Goal: Navigation & Orientation: Find specific page/section

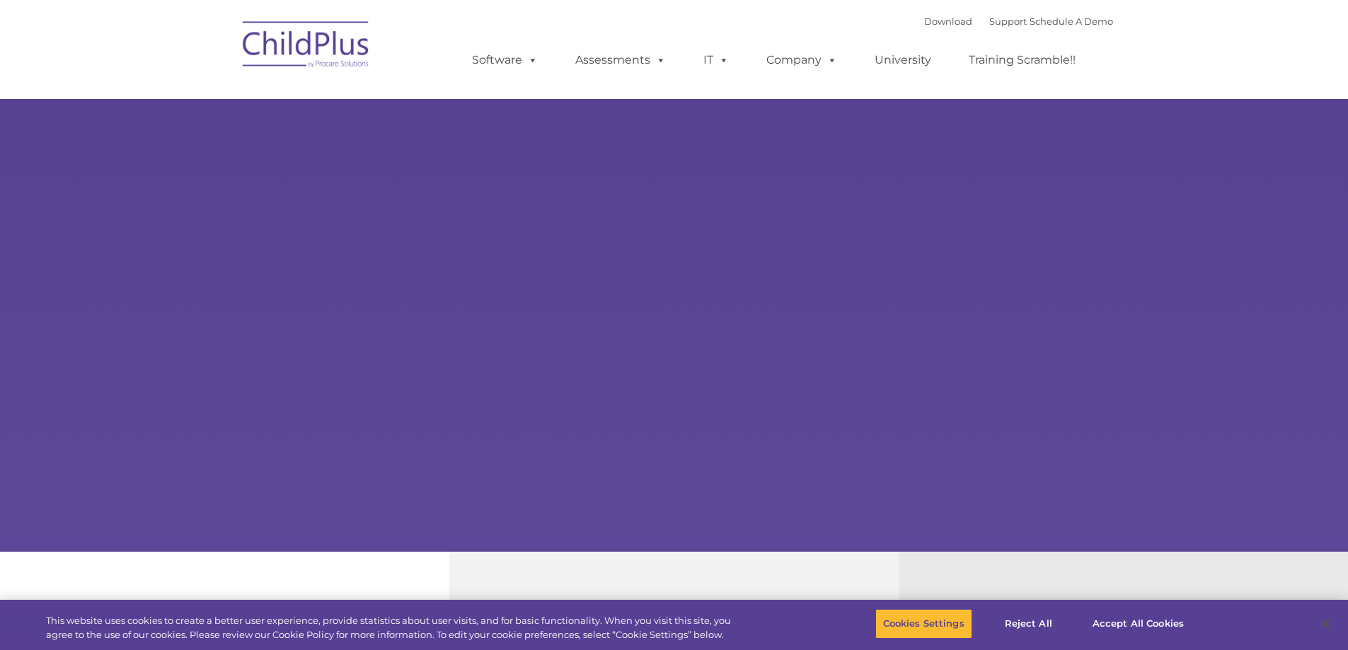
select select "MEDIUM"
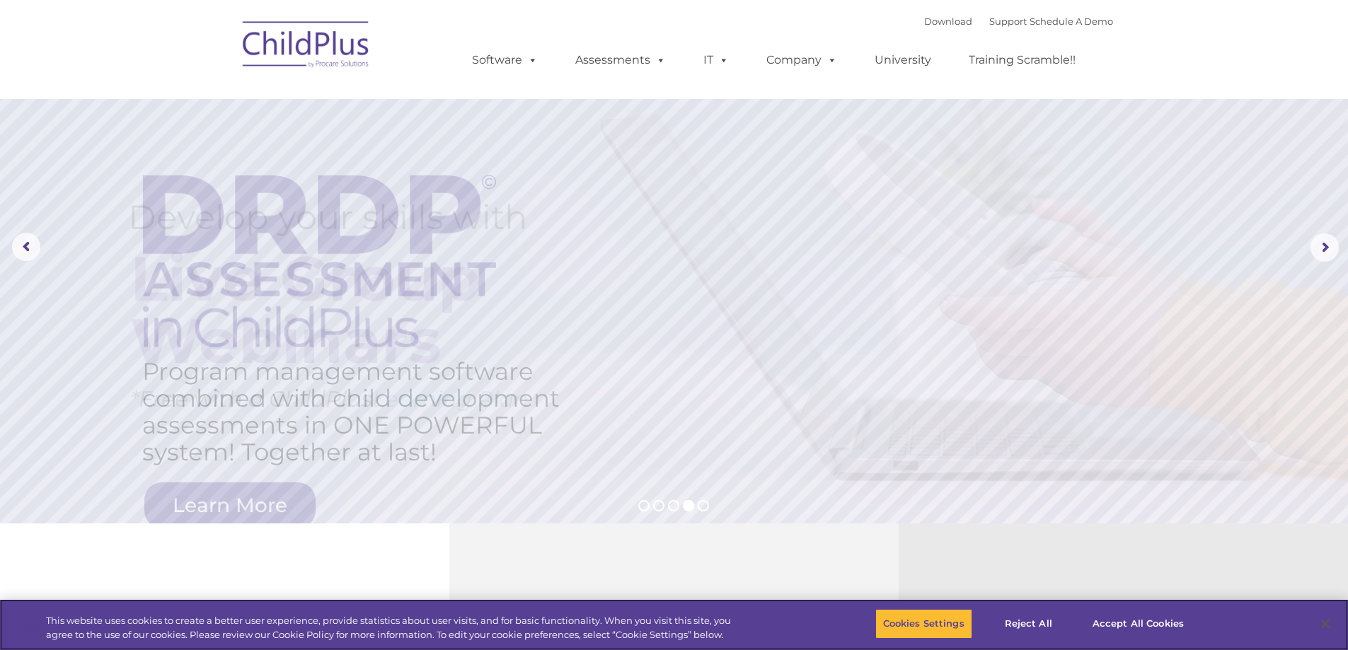
scroll to position [25, 0]
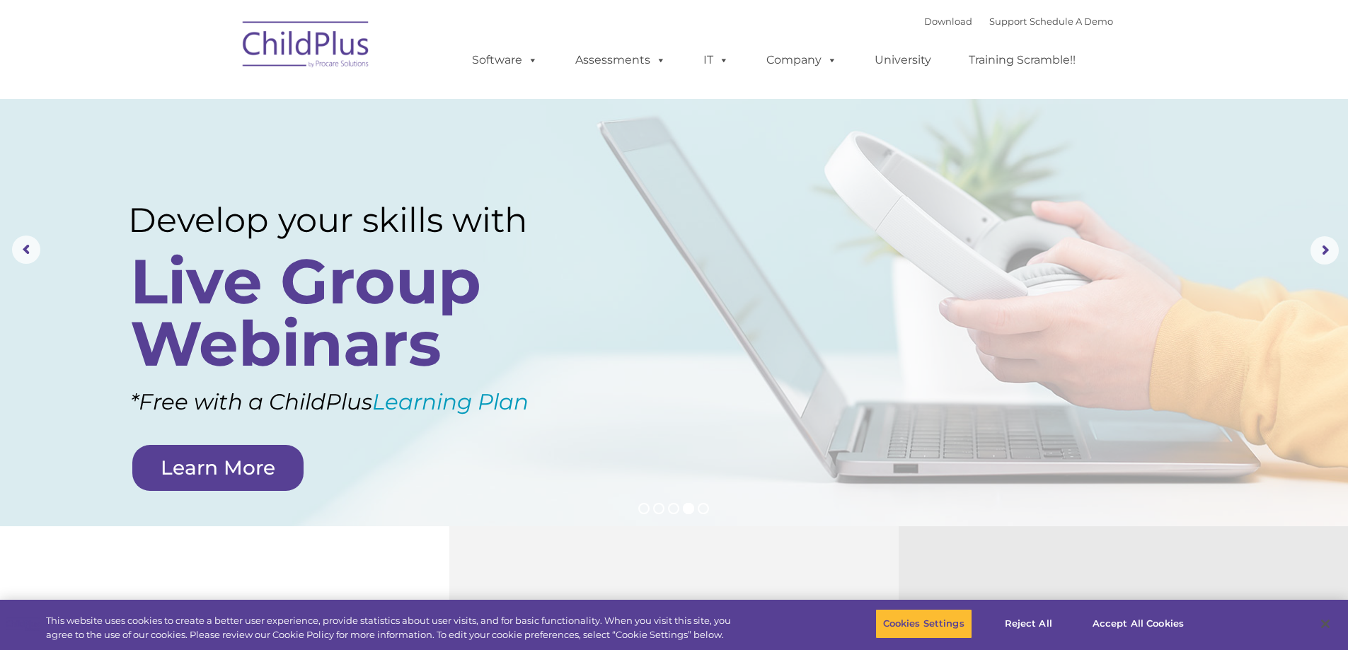
click at [331, 50] on img at bounding box center [307, 46] width 142 height 71
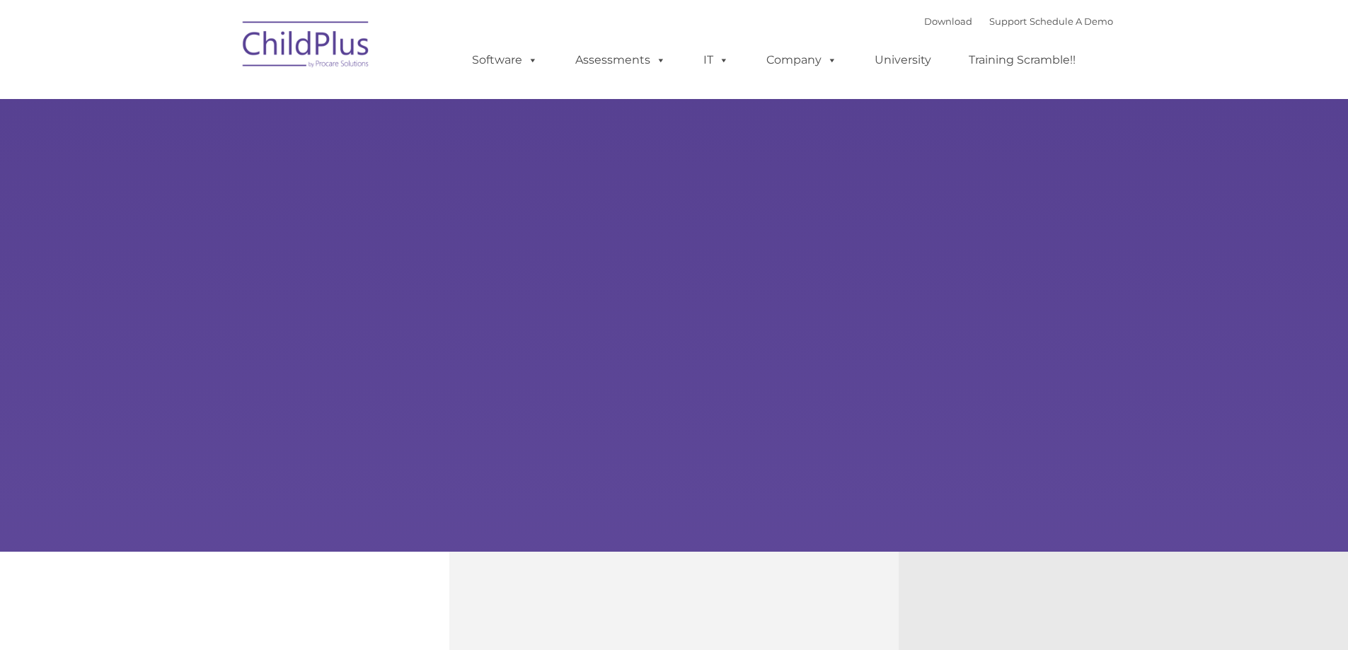
type input ""
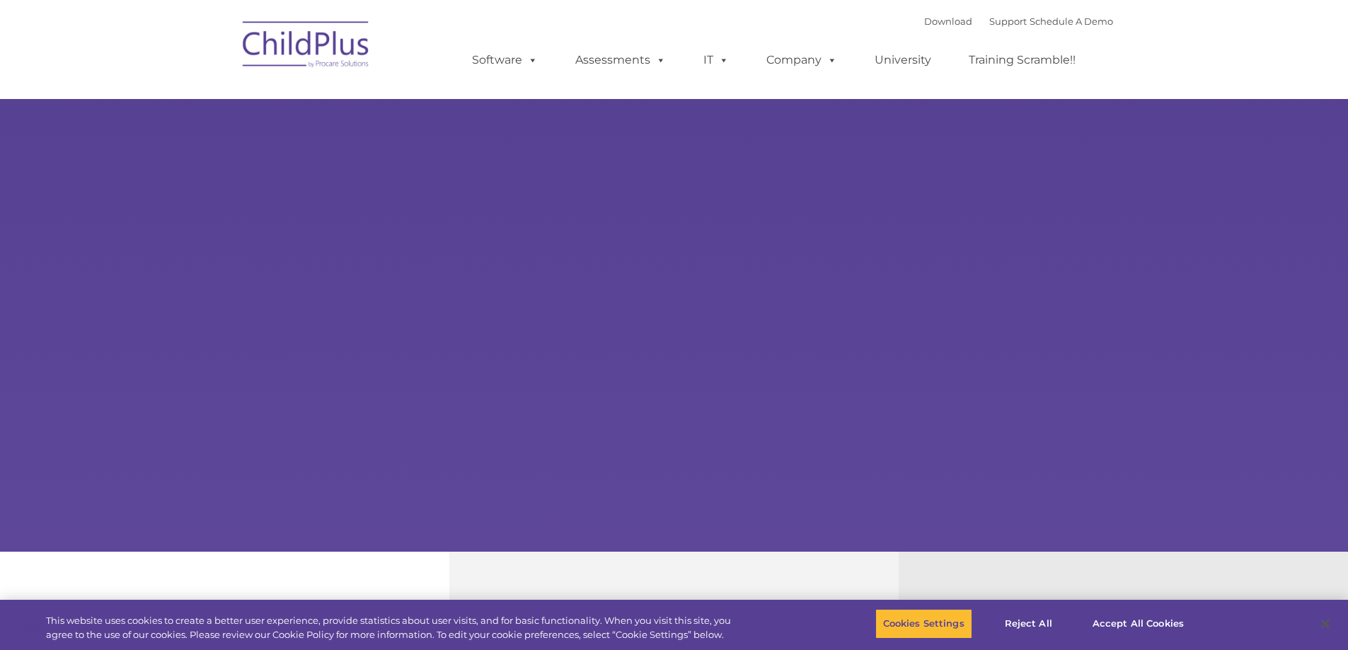
select select "MEDIUM"
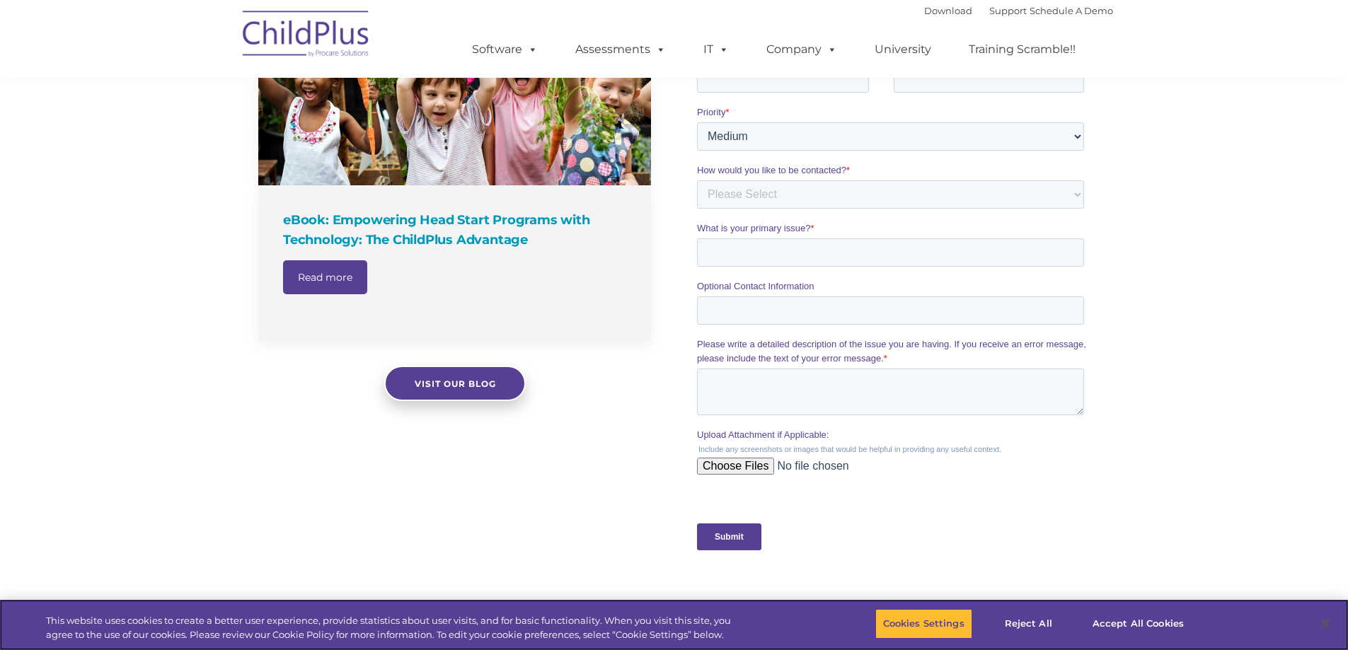
scroll to position [1061, 0]
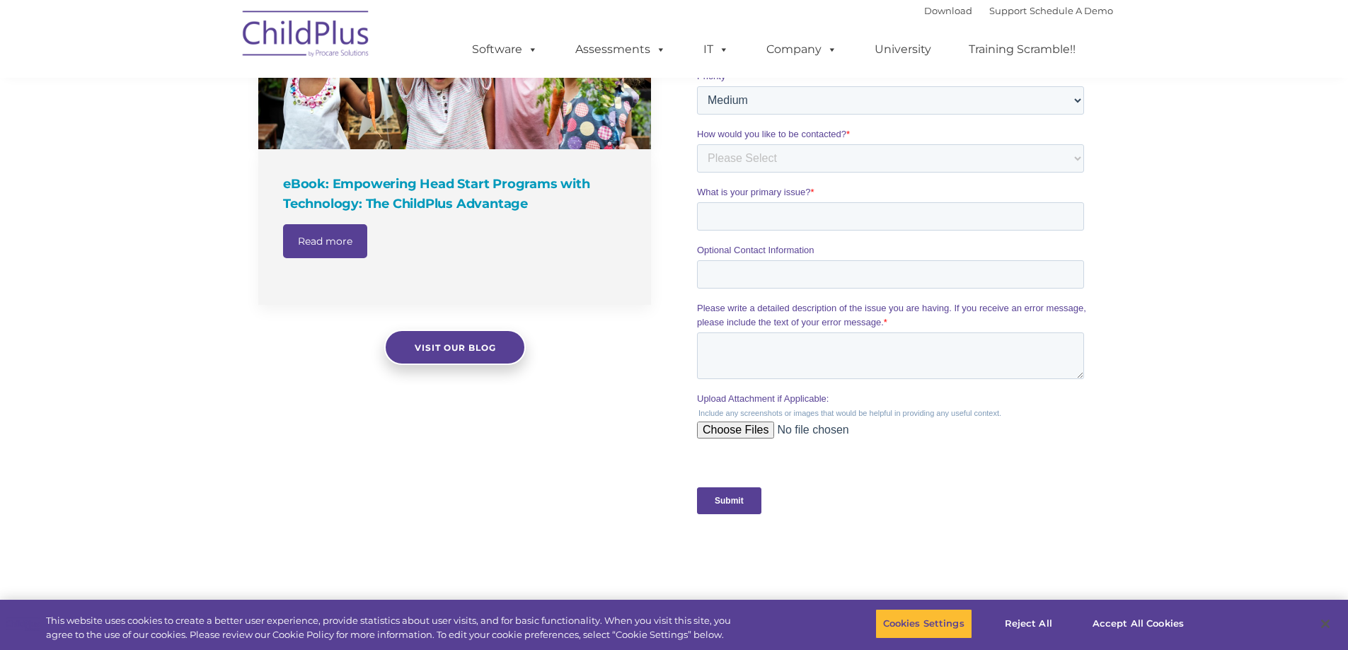
click at [302, 40] on img at bounding box center [307, 36] width 142 height 71
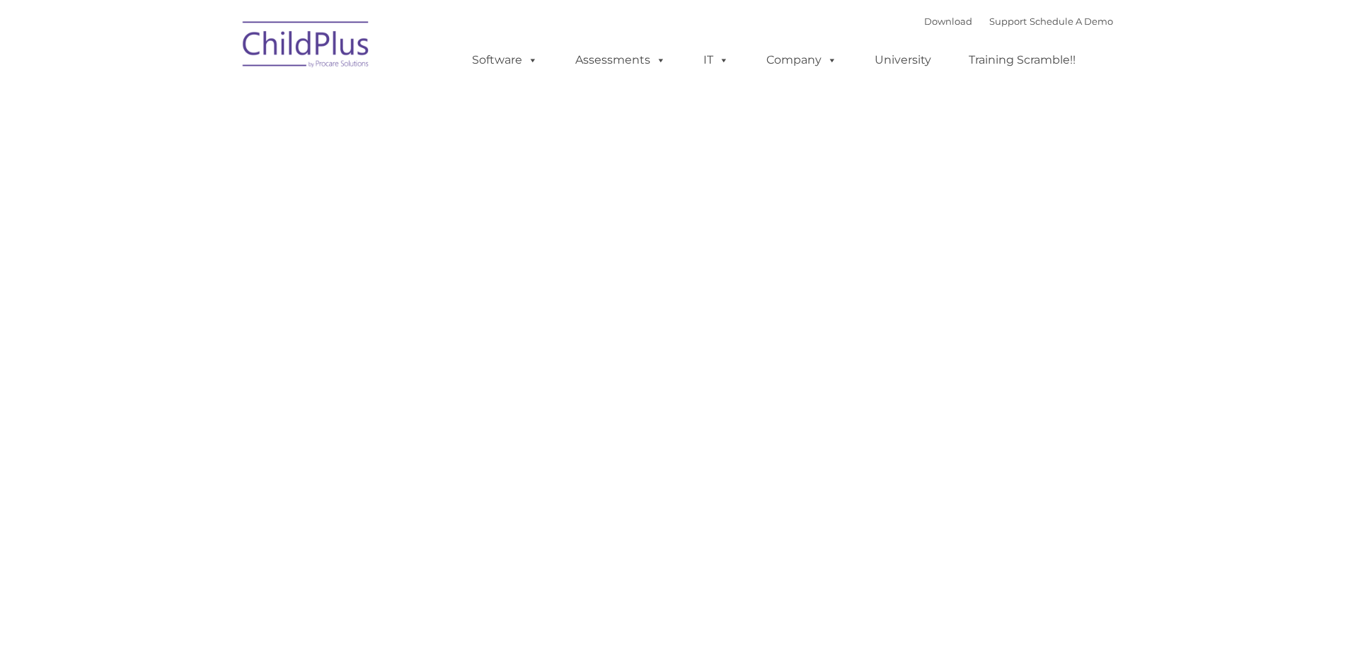
type input ""
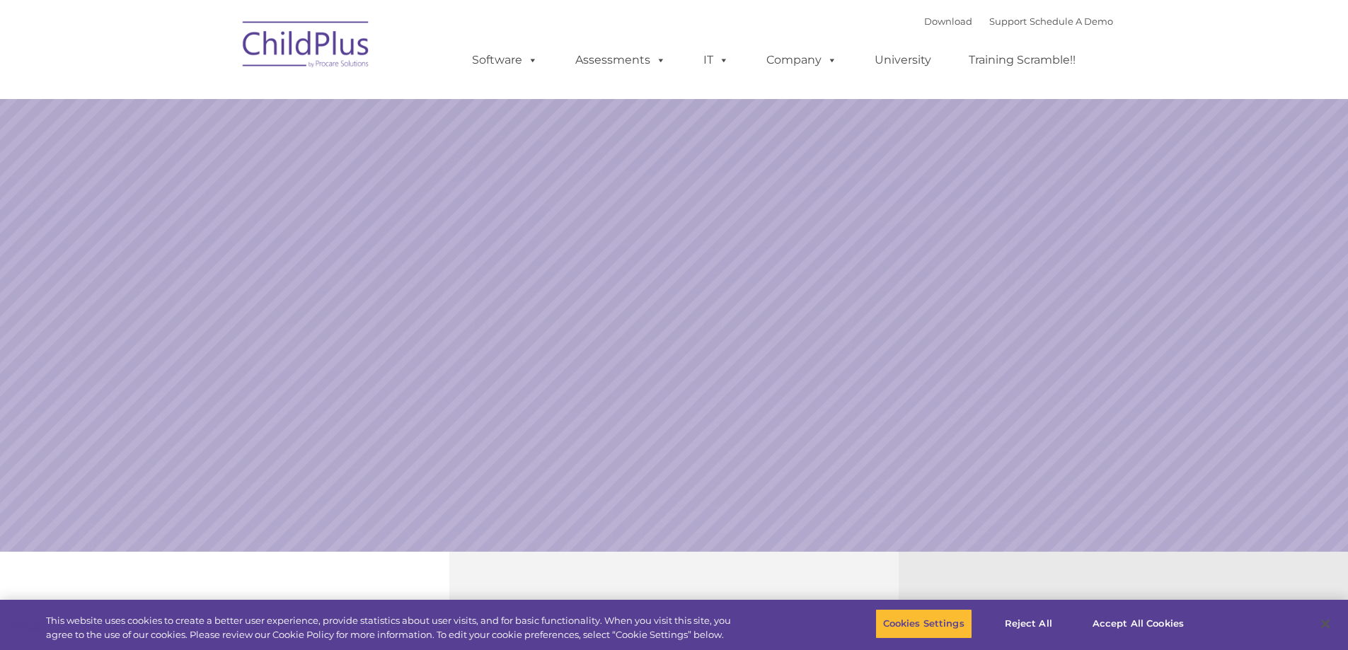
select select "MEDIUM"
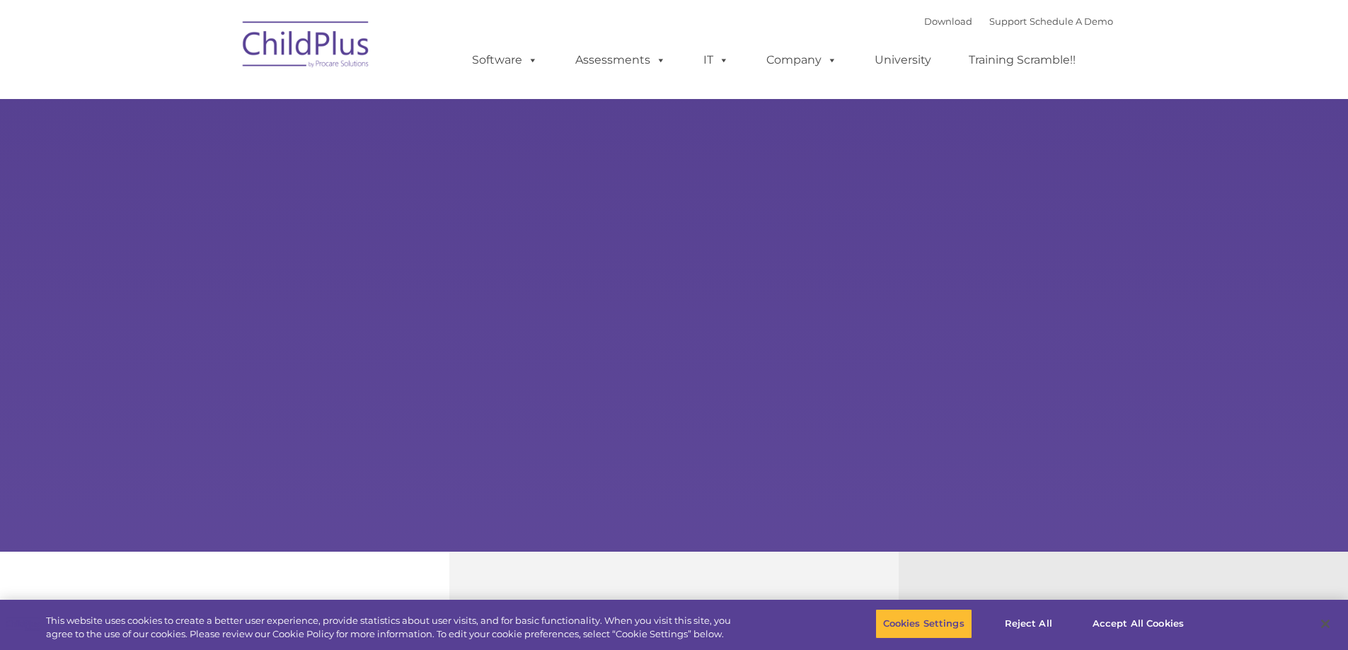
select select "MEDIUM"
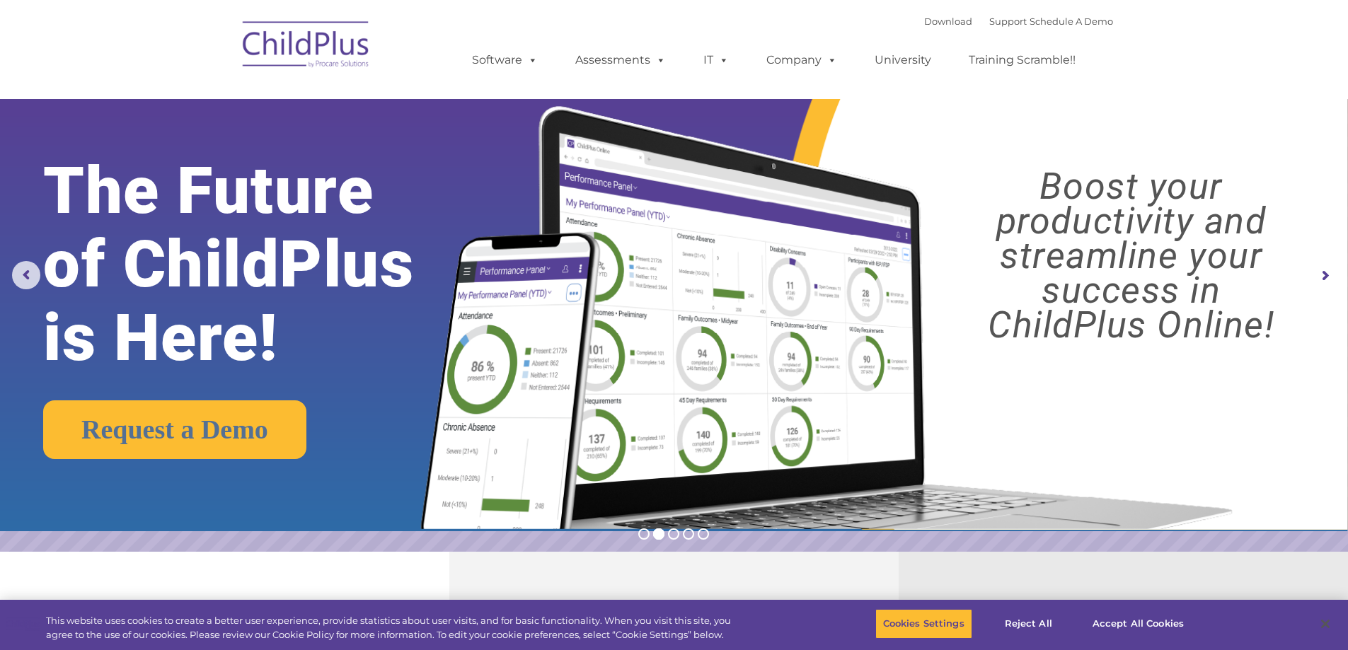
click at [357, 41] on img at bounding box center [307, 46] width 142 height 71
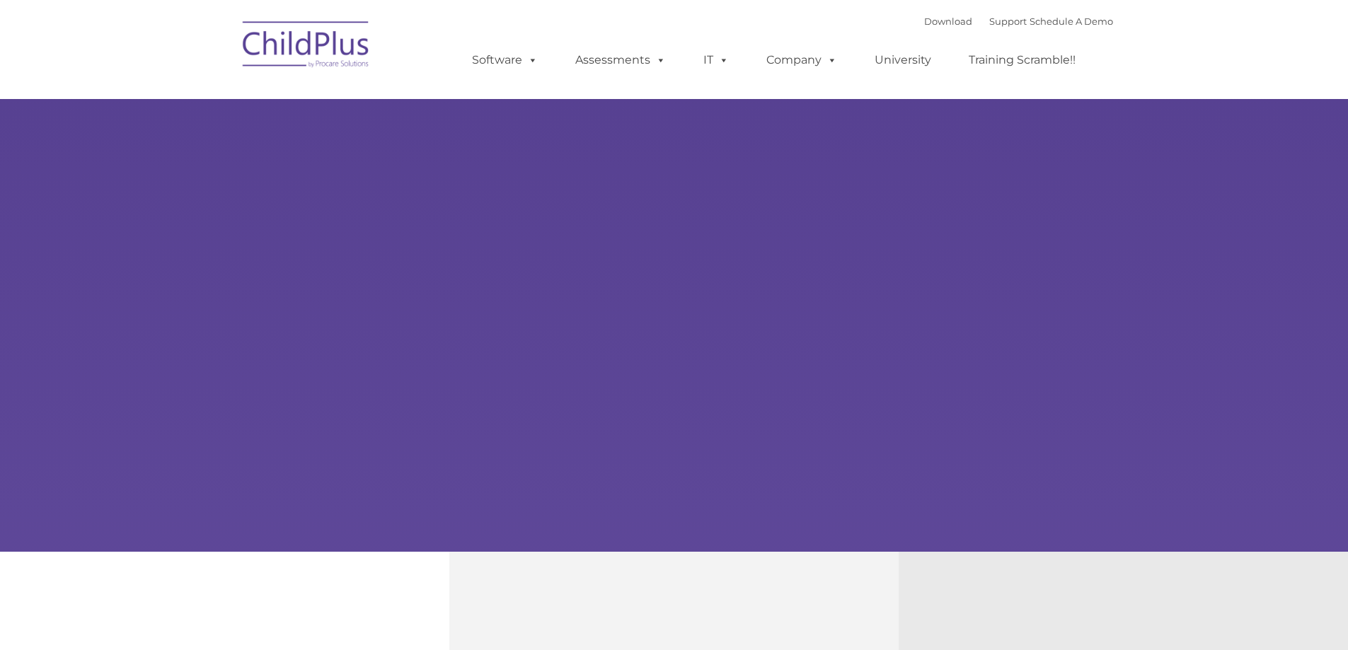
type input ""
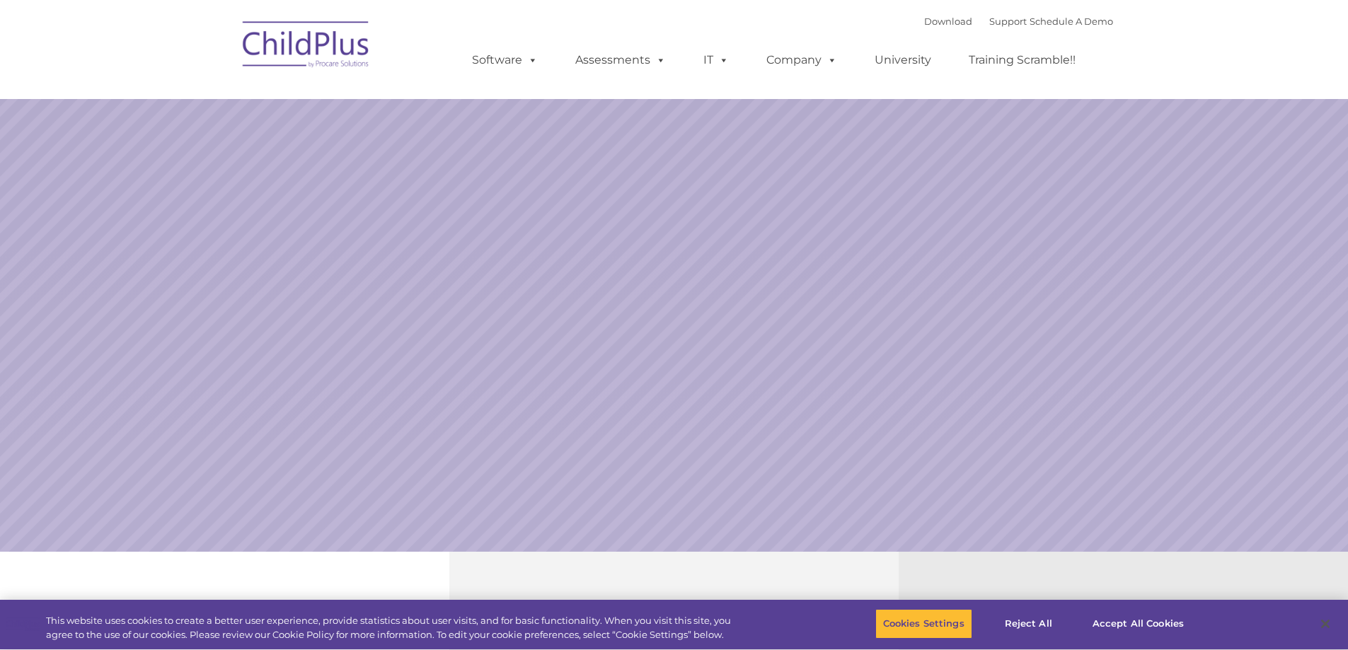
select select "MEDIUM"
